Goal: Find specific page/section: Find specific page/section

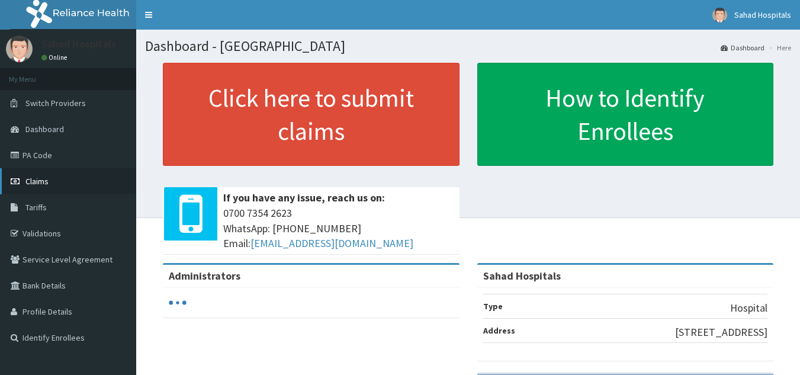
click at [49, 179] on link "Claims" at bounding box center [68, 181] width 136 height 26
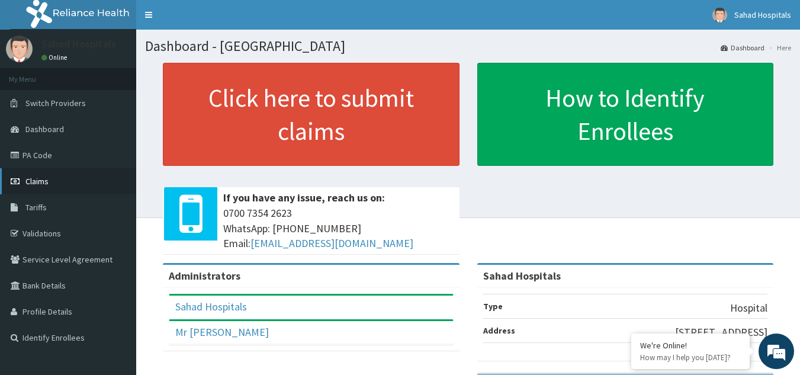
click at [37, 178] on span "Claims" at bounding box center [36, 181] width 23 height 11
click at [63, 149] on link "PA Code" at bounding box center [68, 155] width 136 height 26
